Goal: Navigation & Orientation: Find specific page/section

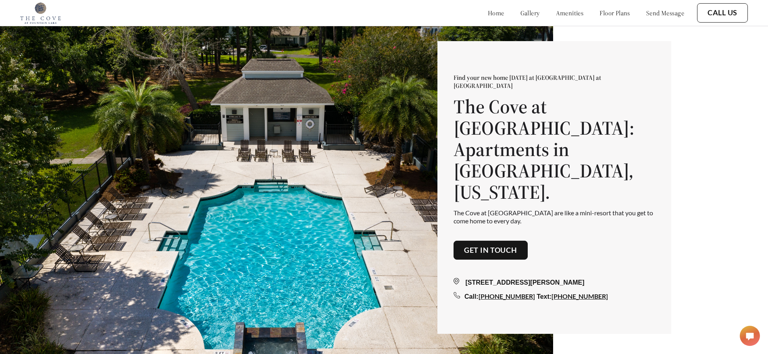
click at [755, 138] on div "Find your new home [DATE] at [GEOGRAPHIC_DATA] at [GEOGRAPHIC_DATA] at [GEOGRAP…" at bounding box center [384, 190] width 768 height 380
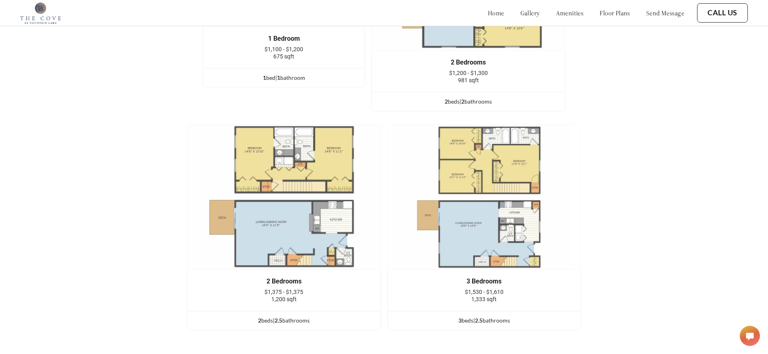
scroll to position [1170, 0]
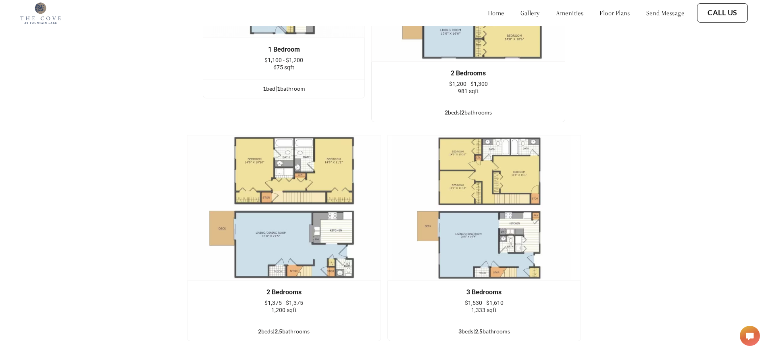
click at [468, 187] on img at bounding box center [485, 208] width 194 height 146
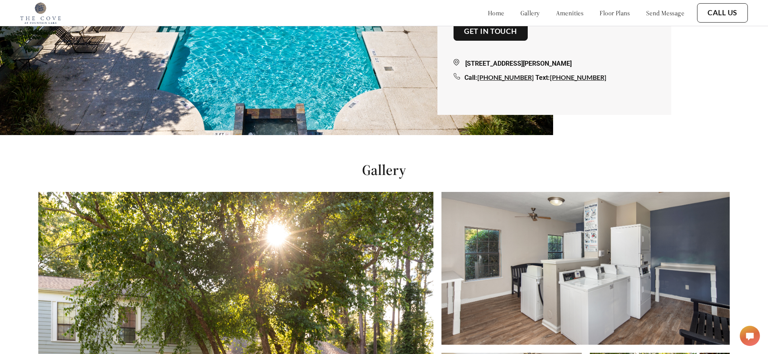
scroll to position [211, 0]
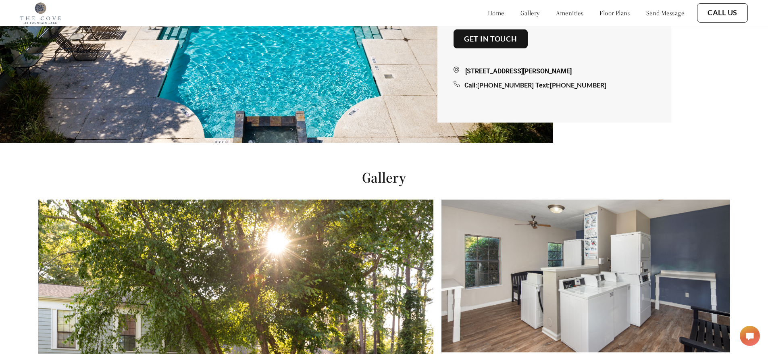
click at [521, 14] on link "gallery" at bounding box center [530, 13] width 19 height 8
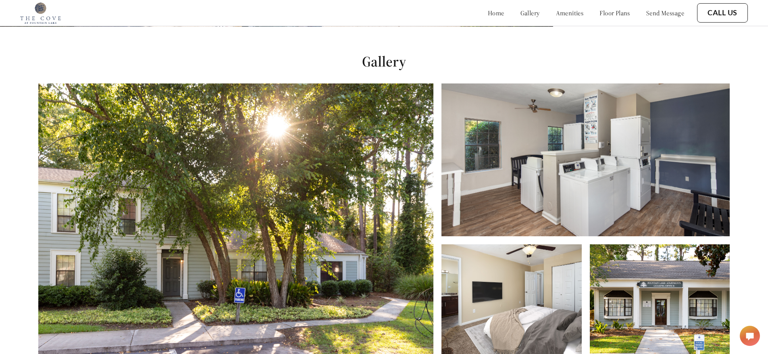
scroll to position [360, 0]
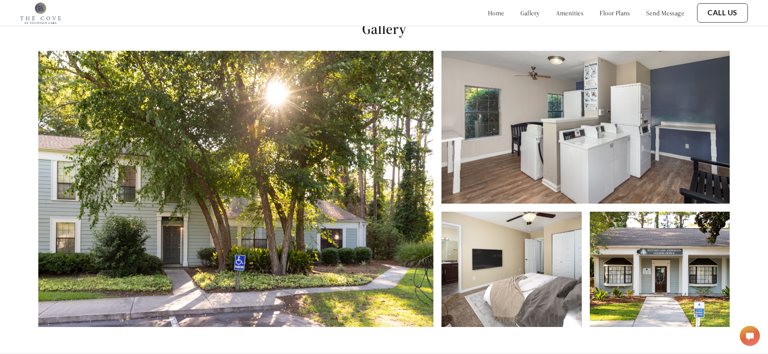
click at [338, 171] on img at bounding box center [235, 189] width 395 height 276
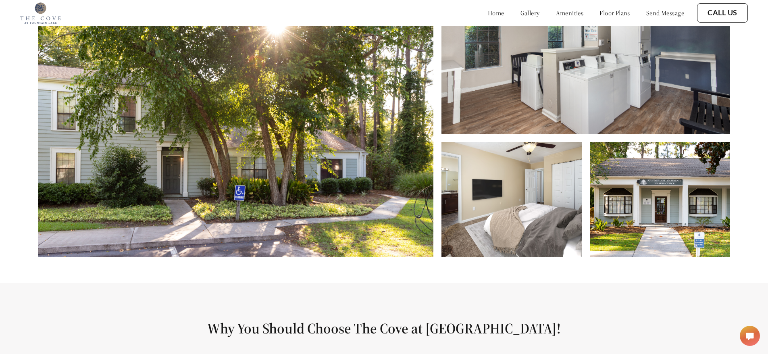
scroll to position [441, 0]
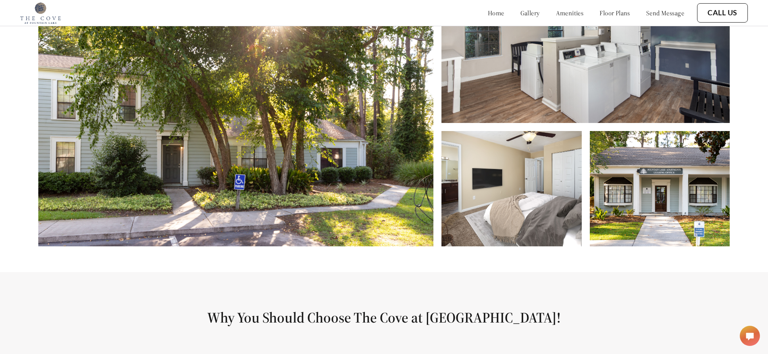
click at [540, 208] on img at bounding box center [512, 188] width 140 height 115
click at [492, 209] on img at bounding box center [512, 188] width 140 height 115
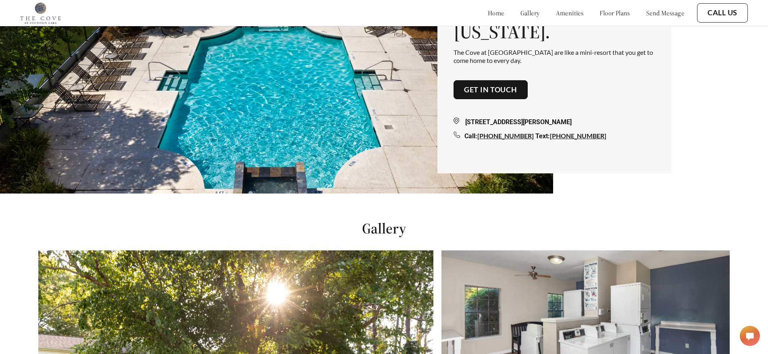
scroll to position [159, 0]
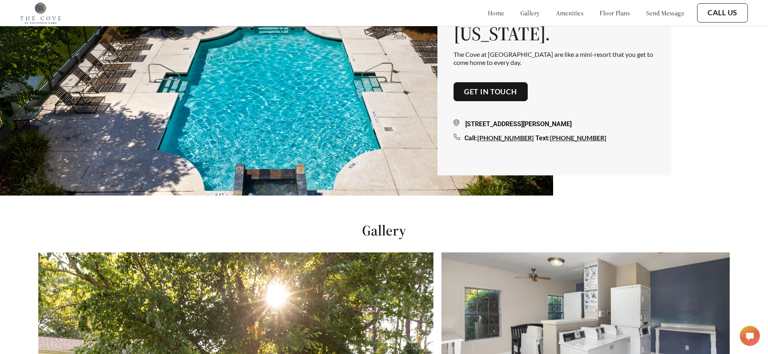
click at [604, 15] on link "floor plans" at bounding box center [615, 13] width 31 height 8
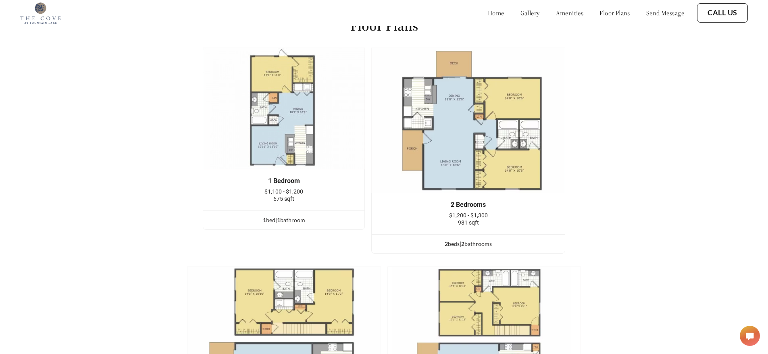
click at [559, 9] on link "amenities" at bounding box center [570, 13] width 28 height 8
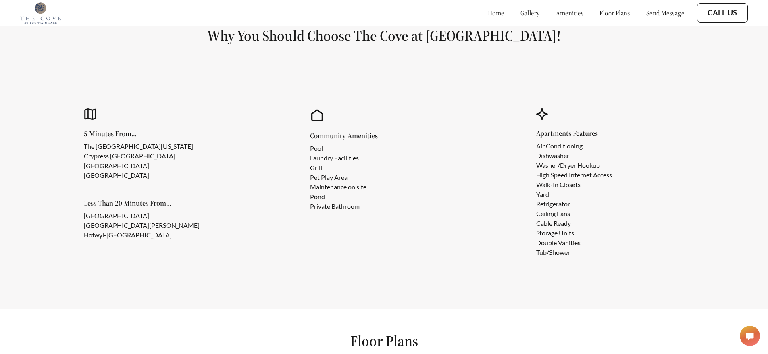
scroll to position [719, 0]
